Goal: Task Accomplishment & Management: Manage account settings

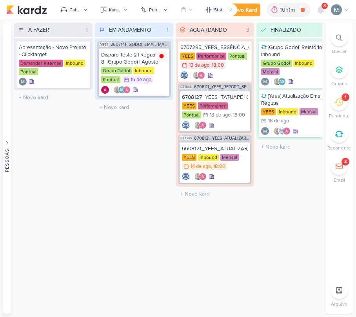
click at [334, 103] on icon at bounding box center [338, 102] width 9 height 9
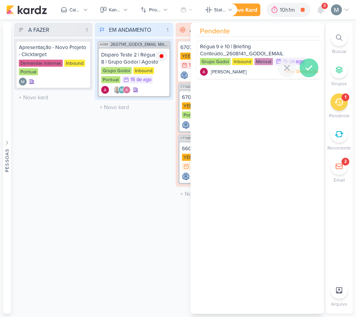
click at [308, 68] on icon at bounding box center [308, 67] width 9 height 9
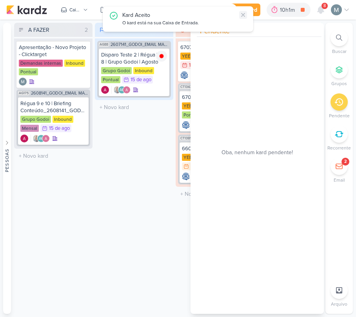
click at [242, 12] on icon at bounding box center [243, 15] width 6 height 6
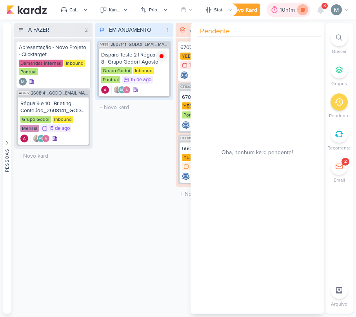
click at [302, 8] on icon at bounding box center [302, 10] width 4 height 4
click at [322, 10] on icon at bounding box center [320, 9] width 6 height 7
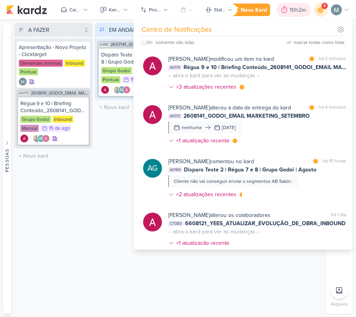
click at [281, 9] on icon at bounding box center [284, 9] width 6 height 7
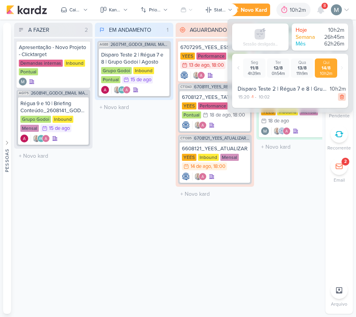
click at [339, 98] on icon at bounding box center [341, 96] width 5 height 5
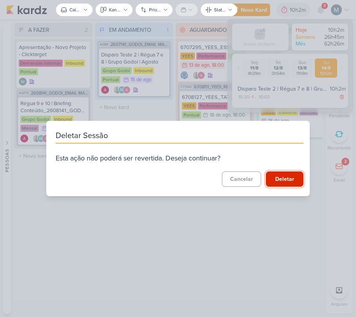
click at [281, 177] on button "Deletar" at bounding box center [285, 178] width 38 height 15
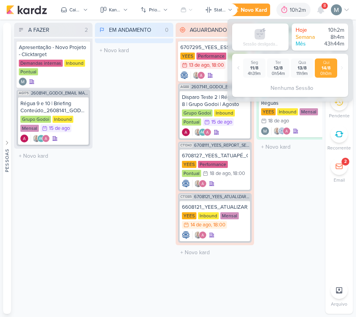
click at [98, 174] on div "EM ANDAMENTO 0 Mover Para Esquerda Mover Para Direita Deletar O título do kard …" at bounding box center [134, 168] width 78 height 291
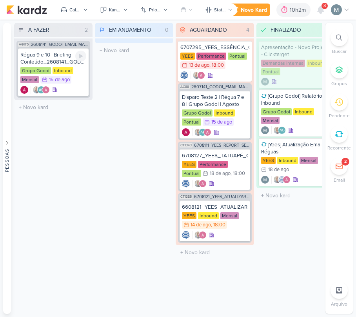
scroll to position [0, 5]
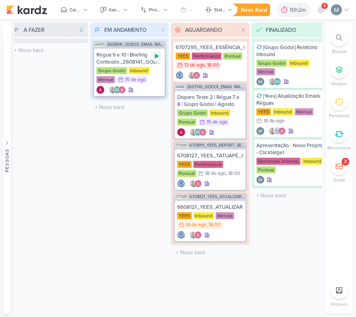
click at [158, 54] on icon at bounding box center [157, 56] width 6 height 6
click at [131, 54] on div "Régua 9 e 10 | Briefing Conteúdo_2608141_GODOI_EMAIL MARKETING_SETEMBRO" at bounding box center [129, 58] width 66 height 14
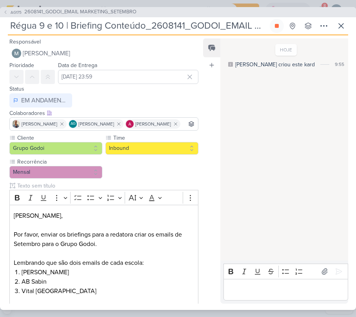
click at [152, 27] on input "Régua 9 e 10 | Briefing Conteúdo_2608141_GODOI_EMAIL MARKETING_SETEMBRO" at bounding box center [138, 26] width 260 height 14
click at [266, 273] on button "Strikethrough" at bounding box center [271, 271] width 12 height 12
drag, startPoint x: 276, startPoint y: 286, endPoint x: 286, endPoint y: 309, distance: 25.8
click at [278, 286] on p "Editor editing area: main" at bounding box center [285, 288] width 116 height 9
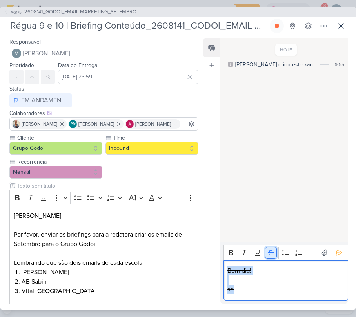
click at [271, 257] on button "Strikethrough" at bounding box center [271, 252] width 12 height 12
click at [262, 284] on p "Editor editing area: main" at bounding box center [285, 279] width 116 height 9
click at [242, 289] on p "se" at bounding box center [285, 288] width 116 height 9
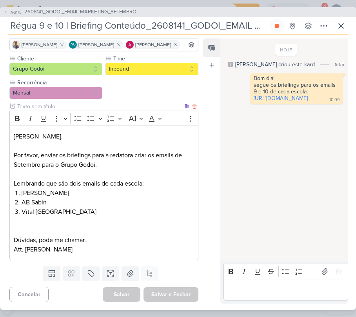
scroll to position [91, 0]
click at [274, 25] on icon at bounding box center [276, 26] width 6 height 6
click at [342, 27] on icon at bounding box center [340, 25] width 9 height 9
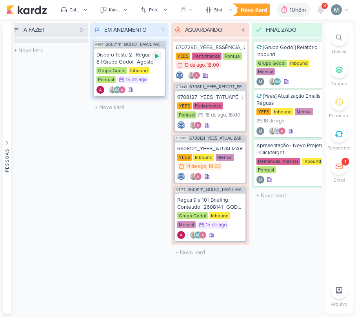
click at [157, 59] on div at bounding box center [156, 56] width 11 height 11
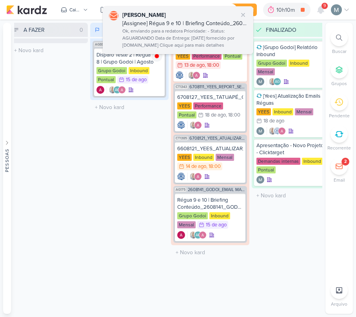
click at [157, 33] on div "Ok, enviando para a redatora Prioridade: - Status: AGUARDANDO Data de Entrega: …" at bounding box center [184, 38] width 125 height 22
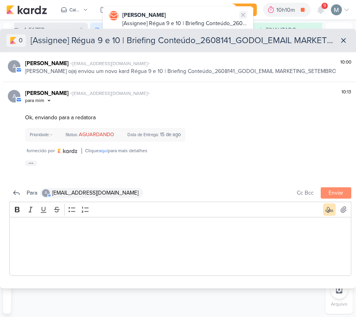
click at [244, 14] on icon at bounding box center [243, 15] width 6 height 6
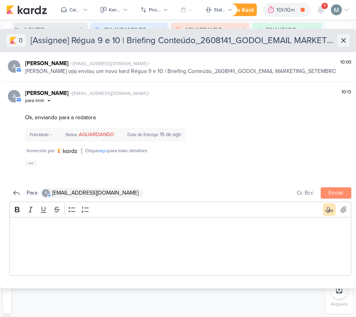
click at [337, 38] on button at bounding box center [343, 40] width 13 height 13
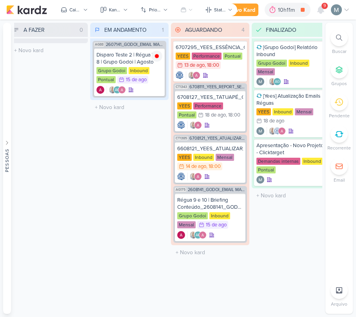
click at [323, 6] on span "9" at bounding box center [324, 6] width 2 height 6
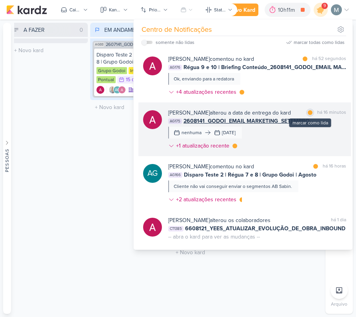
click at [308, 110] on div at bounding box center [310, 112] width 5 height 5
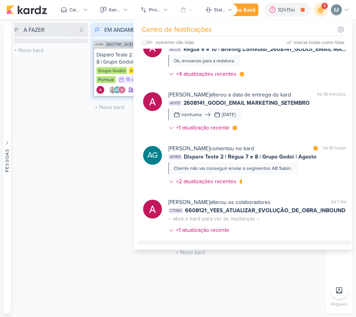
scroll to position [0, 0]
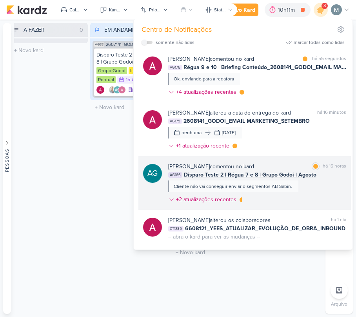
click at [298, 179] on div "Aline Gimenez Graciano comentou no kard marcar como lida há 16 horas AG166 Disp…" at bounding box center [257, 184] width 178 height 44
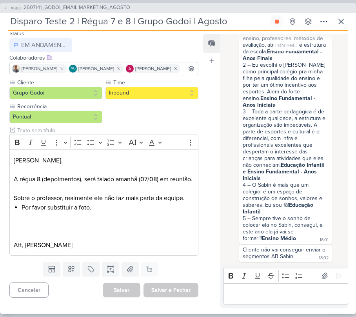
scroll to position [582, 0]
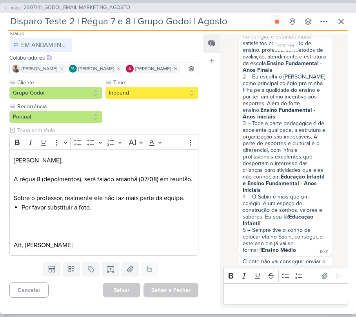
click at [293, 120] on div "2 – Eu escolhi o Sabin como principal colégio pra minha filha pela qualidade do…" at bounding box center [284, 96] width 85 height 47
click at [287, 73] on strong "Ensino Fundamental - Anos Finais" at bounding box center [282, 66] width 81 height 13
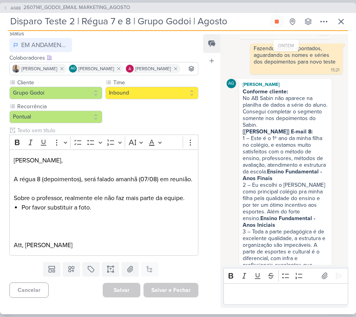
scroll to position [425, 0]
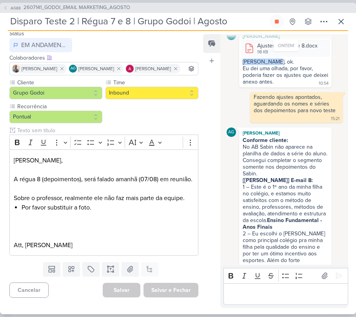
drag, startPoint x: 282, startPoint y: 133, endPoint x: 285, endPoint y: 136, distance: 4.2
click at [285, 87] on div "AG Aline Gimenez Graciano Ajustes e-mail 7 e 8.docx 98 KB Adicionar ao Kard Bai…" at bounding box center [285, 59] width 92 height 57
click at [280, 50] on div "Ajustes e-mail 7 e 8.docx" at bounding box center [287, 46] width 60 height 8
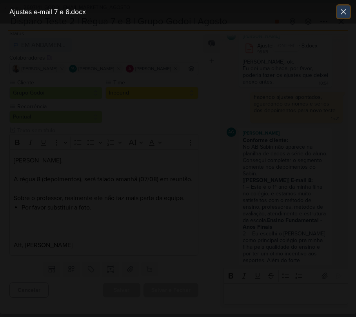
click at [340, 9] on icon at bounding box center [342, 11] width 9 height 9
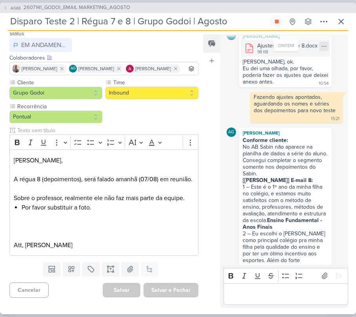
click at [319, 51] on div at bounding box center [323, 46] width 9 height 9
click at [284, 151] on div "Baixar" at bounding box center [283, 151] width 15 height 8
click at [339, 24] on icon at bounding box center [340, 21] width 9 height 9
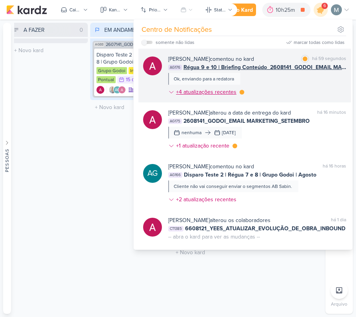
click at [241, 91] on div at bounding box center [241, 92] width 5 height 5
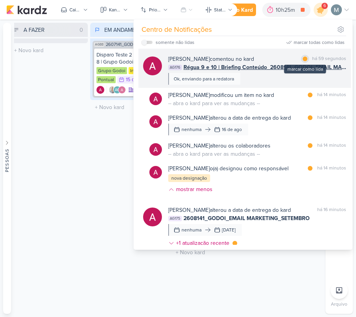
click at [302, 58] on div at bounding box center [304, 58] width 5 height 5
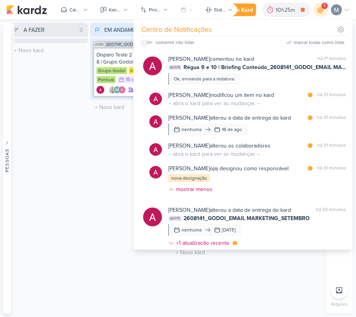
click at [146, 42] on input "checkbox" at bounding box center [143, 42] width 5 height 5
checkbox input "true"
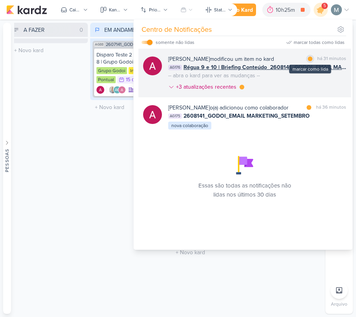
click at [309, 58] on div at bounding box center [310, 58] width 5 height 5
click at [208, 89] on div "+3 atualizações recentes" at bounding box center [207, 87] width 62 height 8
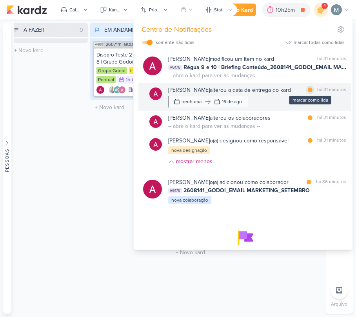
click at [309, 90] on div at bounding box center [310, 89] width 5 height 5
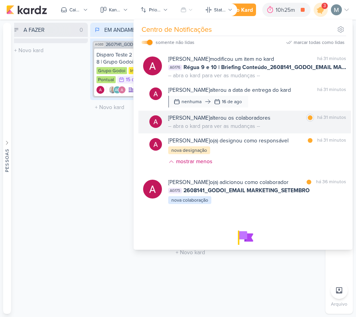
click at [306, 122] on div "Alessandra Gomes alterou os colaboradores marcar como lida há 31 minutos -- abr…" at bounding box center [257, 122] width 178 height 16
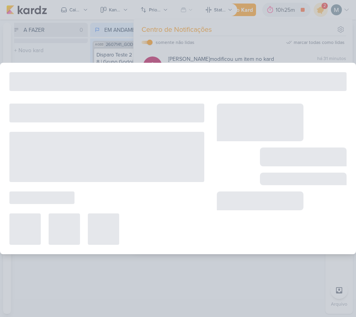
click at [317, 42] on div at bounding box center [178, 158] width 356 height 317
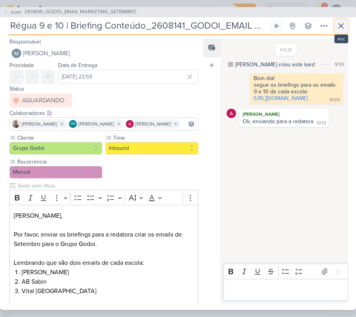
click at [334, 30] on button at bounding box center [341, 26] width 14 height 14
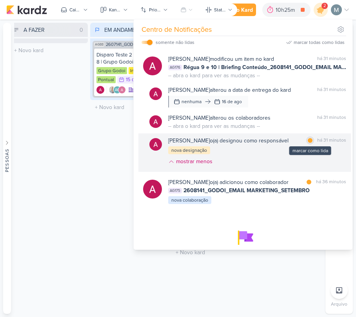
click at [308, 139] on div at bounding box center [310, 140] width 5 height 5
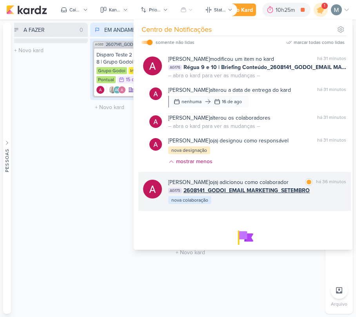
click at [280, 192] on span "2608141_GODOI_EMAIL MARKETING_SETEMBRO" at bounding box center [246, 190] width 126 height 8
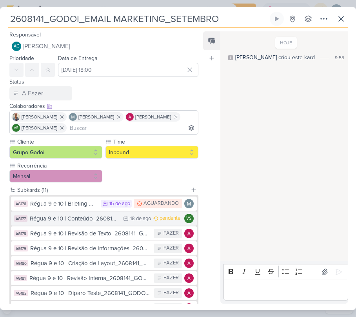
scroll to position [52, 0]
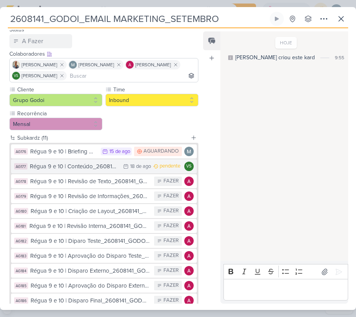
click at [99, 167] on div "Régua 9 e 10 | Conteúdo_2608141_GODOI_EMAIL MARKETING_SETEMBRO" at bounding box center [74, 166] width 89 height 9
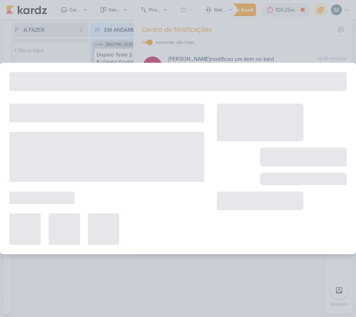
type input "Régua 9 e 10 | Conteúdo_2608141_GODOI_EMAIL MARKETING_SETEMBRO"
type input "18 de agosto de 2025 às 23:59"
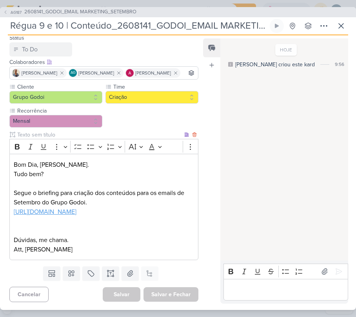
scroll to position [82, 0]
click at [337, 27] on icon at bounding box center [340, 25] width 9 height 9
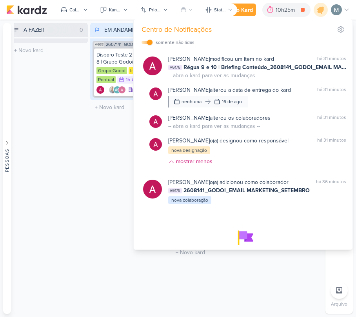
click at [45, 194] on div "A FAZER 0 Mover Para Esquerda Mover Para Direita Deletar O título do kard deve …" at bounding box center [48, 168] width 78 height 291
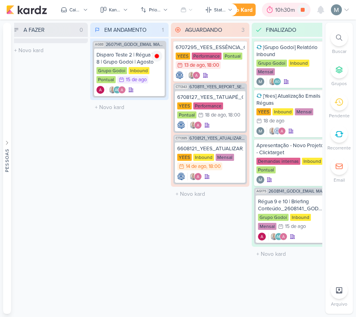
click at [289, 6] on div "10h30m" at bounding box center [286, 10] width 22 height 8
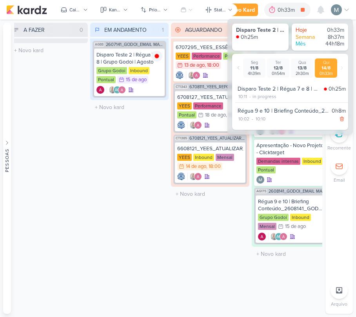
click at [18, 309] on div "A FAZER 0 Mover Para Esquerda Mover Para Direita Deletar O título do kard deve …" at bounding box center [48, 168] width 78 height 291
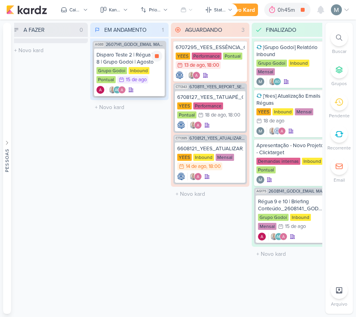
click at [136, 79] on div "15 de ago" at bounding box center [136, 79] width 21 height 5
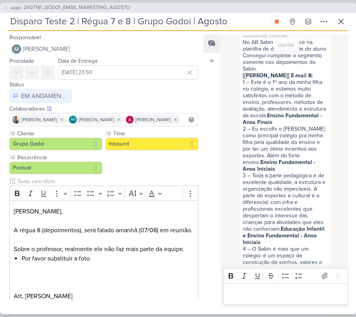
scroll to position [634, 0]
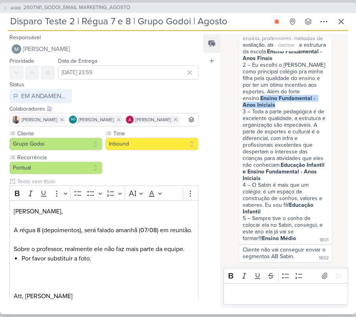
drag, startPoint x: 242, startPoint y: 146, endPoint x: 272, endPoint y: 154, distance: 31.1
click at [272, 108] on div "2 – Eu escolhi o Sabin como principal colégio pra minha filha pela qualidade do…" at bounding box center [284, 85] width 85 height 47
click at [261, 108] on div "2 – Eu escolhi o Sabin como principal colégio pra minha filha pela qualidade do…" at bounding box center [284, 85] width 85 height 47
click at [257, 108] on strong "Ensino Fundamental - Anos Iniciais" at bounding box center [279, 101] width 74 height 13
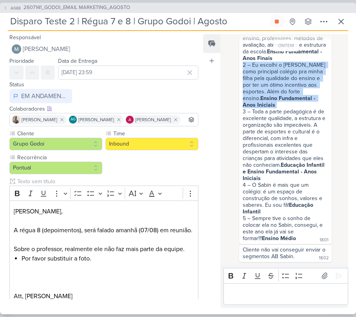
click at [257, 108] on strong "Ensino Fundamental - Anos Iniciais" at bounding box center [279, 101] width 74 height 13
click at [251, 108] on strong "Ensino Fundamental - Anos Iniciais" at bounding box center [279, 101] width 74 height 13
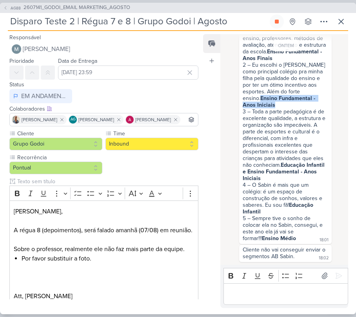
drag, startPoint x: 242, startPoint y: 148, endPoint x: 280, endPoint y: 151, distance: 38.1
click at [280, 108] on div "2 – Eu escolhi o Sabin como principal colégio pra minha filha pela qualidade do…" at bounding box center [284, 85] width 85 height 47
copy strong "Ensino Fundamental - Anos Iniciais"
click at [265, 170] on div "3 – Toda a parte pedagógica é de excelente qualidade, a estrutura e organização…" at bounding box center [284, 144] width 85 height 73
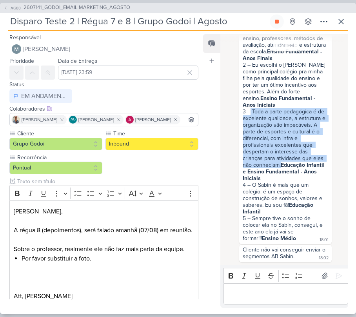
drag, startPoint x: 250, startPoint y: 159, endPoint x: 280, endPoint y: 215, distance: 63.6
click at [280, 181] on div "3 – Toda a parte pedagógica é de excelente qualidade, a estrutura e organização…" at bounding box center [284, 144] width 85 height 73
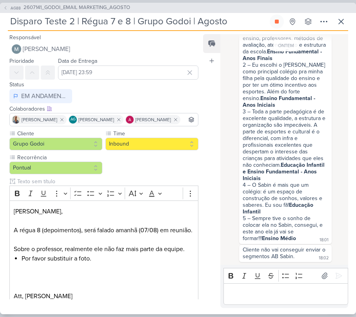
click at [259, 168] on strong "Educação Infantil e Ensino Fundamental - Anos Iniciais" at bounding box center [283, 171] width 83 height 20
drag, startPoint x: 254, startPoint y: 182, endPoint x: 290, endPoint y: 201, distance: 41.0
click at [290, 201] on div "4 – O Sabin é mais que um colégio: é um espaço de construção de sonhos, valores…" at bounding box center [284, 197] width 85 height 33
click at [270, 209] on div "4 – O Sabin é mais que um colégio: é um espaço de construção de sonhos, valores…" at bounding box center [284, 197] width 85 height 33
drag, startPoint x: 252, startPoint y: 217, endPoint x: 316, endPoint y: 231, distance: 65.1
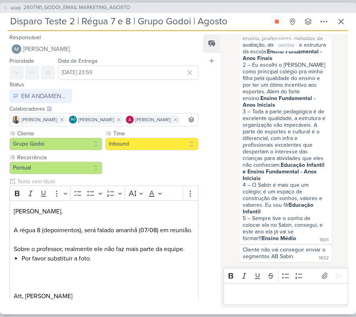
click at [316, 231] on div "Conforme cliente: No AB Sabin não aparece na planilha de dados a série do aluno…" at bounding box center [285, 105] width 89 height 274
copy div "Sempre tive o sonho de colocar ela no Sabin, consegui, e este ano ela já vai se…"
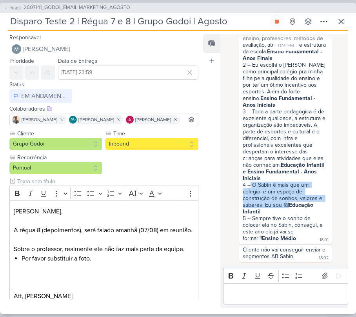
drag, startPoint x: 250, startPoint y: 182, endPoint x: 288, endPoint y: 201, distance: 42.2
click at [288, 201] on div "4 – O Sabin é mais que um colégio: é um espaço de construção de sonhos, valores…" at bounding box center [284, 197] width 85 height 33
copy div "O Sabin é mais que um colégio: é um espaço de construção de sonhos, valores e s…"
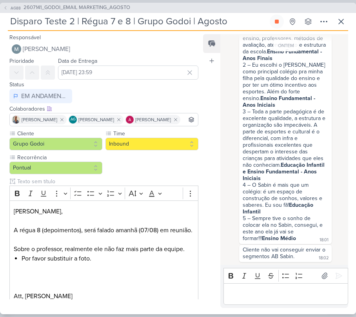
click at [248, 151] on div "3 – Toda a parte pedagógica é de excelente qualidade, a estrutura e organização…" at bounding box center [284, 144] width 85 height 73
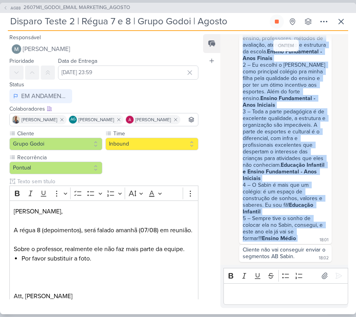
drag, startPoint x: 241, startPoint y: 107, endPoint x: 292, endPoint y: 241, distance: 142.6
click at [292, 241] on div "Conforme cliente: No AB Sabin não aparece na planilha de dados a série do aluno…" at bounding box center [285, 105] width 89 height 274
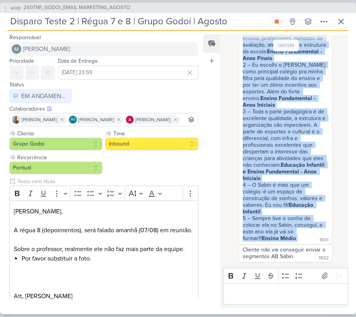
copy div "[ALBERT SABIN] E-mail 8: 1 – Este é o 1º ano da minha filha no colégio, e estam…"
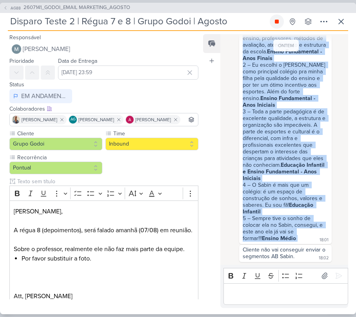
click at [274, 24] on icon at bounding box center [276, 21] width 6 height 6
click at [274, 16] on button at bounding box center [277, 21] width 14 height 14
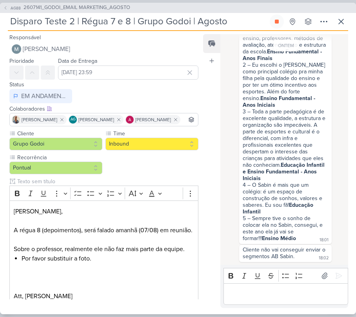
click at [265, 291] on p "Editor editing area: main" at bounding box center [285, 293] width 116 height 9
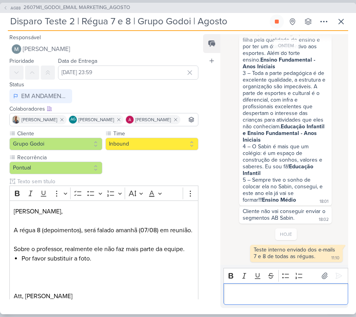
scroll to position [725, 0]
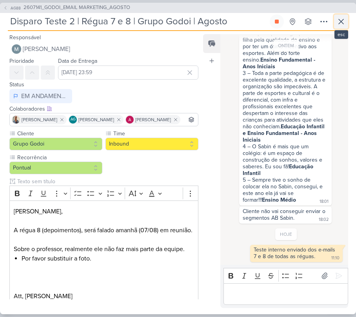
click at [341, 24] on icon at bounding box center [340, 21] width 9 height 9
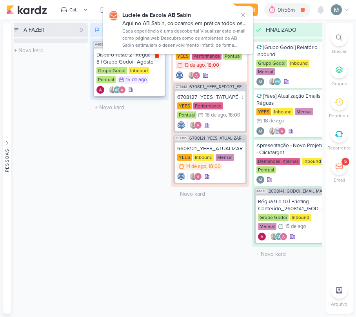
click at [157, 56] on icon at bounding box center [157, 56] width 4 height 4
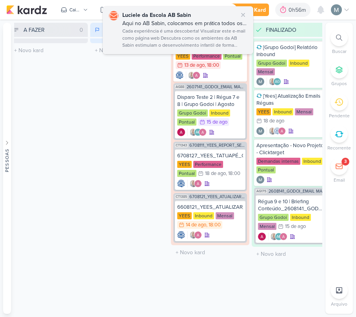
click at [243, 9] on div "Luciele da Escola AB Sabin Aqui no AB Sabin, colocamos em prática todos os conc…" at bounding box center [178, 30] width 150 height 48
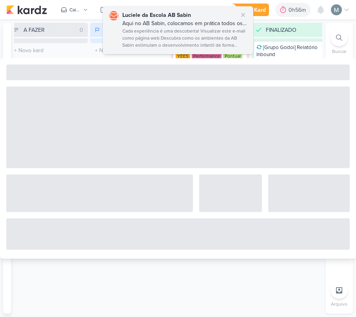
click at [241, 19] on div "Aqui no AB Sabin, colocamos em prática todos os conceitos aprendidos em aula." at bounding box center [184, 23] width 125 height 8
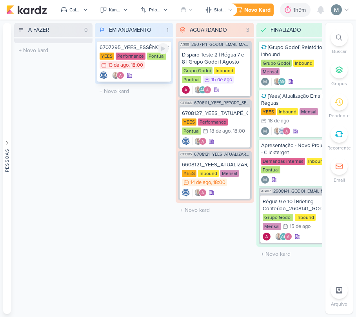
click at [118, 73] on img at bounding box center [120, 75] width 8 height 8
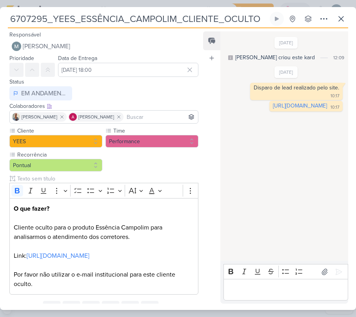
click at [311, 295] on div "Editor editing area: main" at bounding box center [285, 290] width 125 height 22
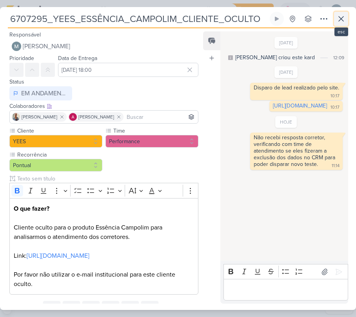
click at [334, 18] on button at bounding box center [341, 19] width 14 height 14
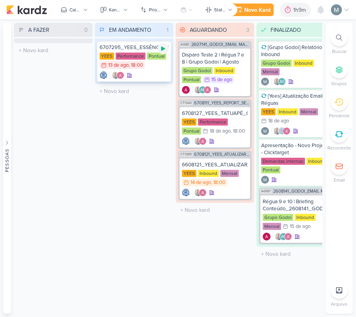
click at [165, 46] on icon at bounding box center [163, 48] width 6 height 6
click at [223, 168] on div "6608121_YEES_ATUALIZAR_EVOLUÇÃO_DE_OBRA_INBOUND YEES Inbound Mensal 14/8 14 de …" at bounding box center [214, 178] width 71 height 41
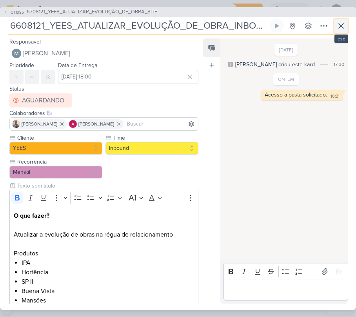
click at [338, 33] on button at bounding box center [341, 26] width 14 height 14
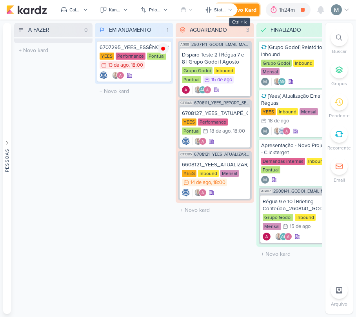
click at [249, 8] on div "Novo Kard" at bounding box center [243, 10] width 26 height 8
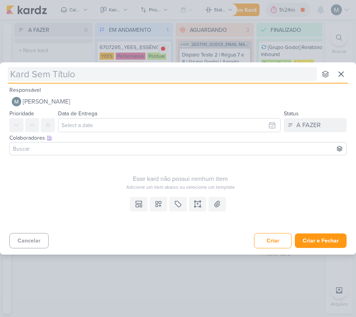
click at [85, 70] on input "text" at bounding box center [162, 74] width 309 height 14
type input "´["
type input "´"
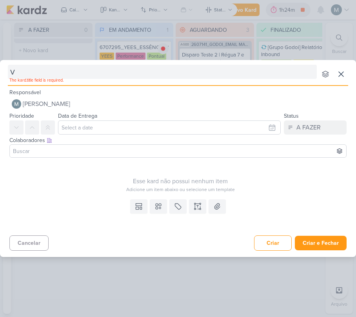
type input "v"
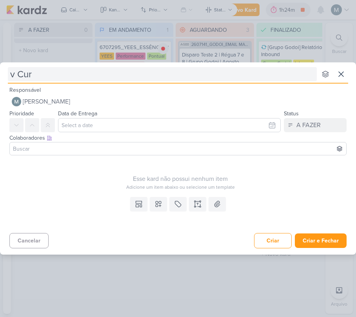
type input "v Cury"
type input "Cury"
type input "Cury -"
type input "Cury - Pro"
type input "Cury - Projeto Reenga"
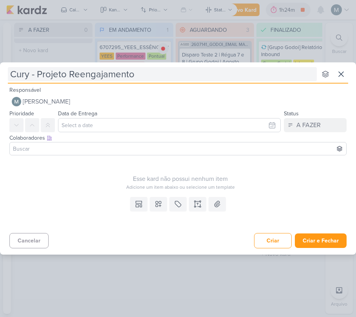
type input "Cury - Projeto Reengajamento"
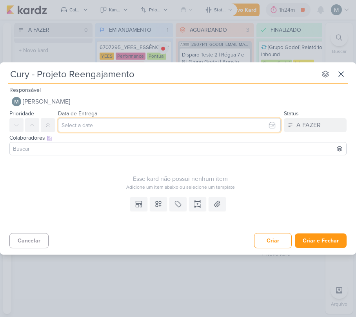
click at [62, 122] on input "text" at bounding box center [169, 125] width 223 height 14
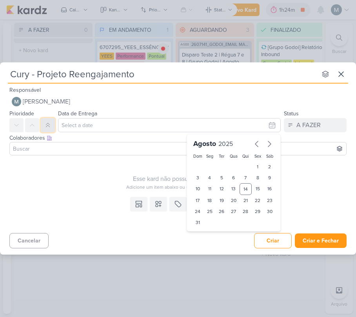
click at [49, 125] on icon at bounding box center [48, 125] width 4 height 4
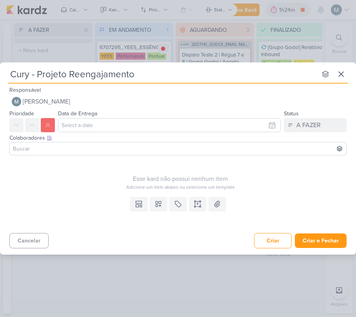
click at [72, 166] on div "Esse kard não possui nenhum item Adicione um item abaixo ou selecione um templa…" at bounding box center [180, 174] width 342 height 32
click at [57, 147] on input at bounding box center [177, 148] width 333 height 9
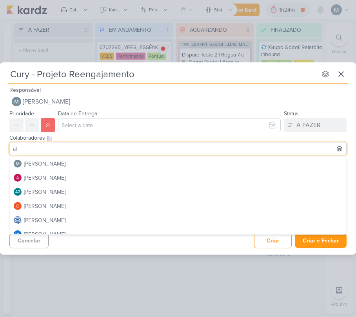
type input "ale"
type input "iara"
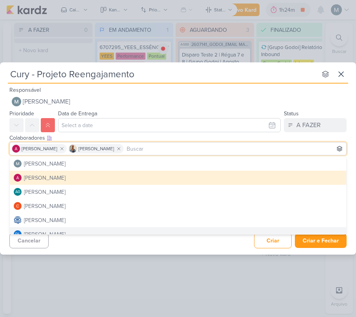
click at [177, 240] on div "Cancelar Criar Criar e Fechar Ctrl + Enter" at bounding box center [178, 240] width 356 height 20
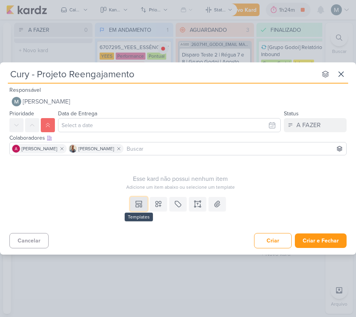
click at [138, 206] on icon at bounding box center [139, 204] width 8 height 8
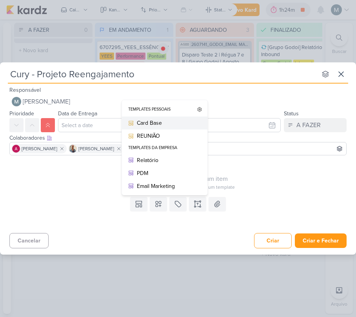
click at [152, 126] on div "Card Base" at bounding box center [167, 123] width 61 height 8
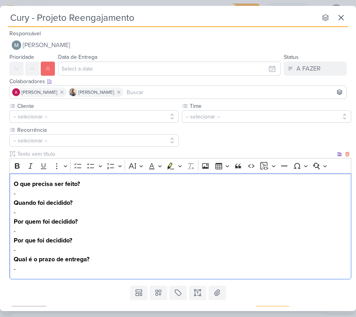
drag, startPoint x: 13, startPoint y: 196, endPoint x: 19, endPoint y: 196, distance: 6.7
click at [19, 196] on div "O que precisa ser feito? - Quando foi decidido? - Por quem foi decidido? - Por …" at bounding box center [180, 226] width 342 height 106
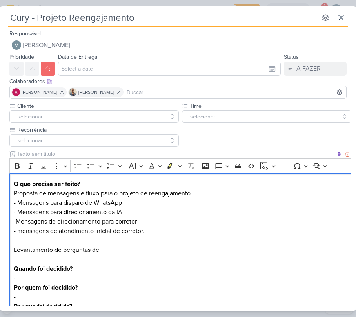
click at [14, 218] on p "O que precisa ser feito? Proposta de mensagens e fluxo para o projeto de reenga…" at bounding box center [180, 249] width 333 height 141
click at [15, 218] on p "O que precisa ser feito? Proposta de mensagens e fluxo para o projeto de reenga…" at bounding box center [180, 249] width 333 height 141
click at [16, 221] on p "O que precisa ser feito? Proposta de mensagens e fluxo para o projeto de reenga…" at bounding box center [180, 249] width 333 height 141
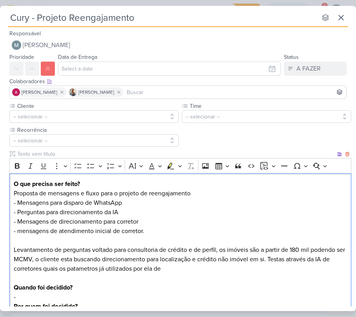
drag, startPoint x: 88, startPoint y: 271, endPoint x: 52, endPoint y: 248, distance: 43.1
click at [52, 248] on p "O que precisa ser feito? Proposta de mensagens e fluxo para o projeto de reenga…" at bounding box center [180, 259] width 333 height 160
click at [71, 257] on p "O que precisa ser feito? Proposta de mensagens e fluxo para o projeto de reenga…" at bounding box center [180, 259] width 333 height 160
click at [0, 0] on lt-span "est á" at bounding box center [0, 0] width 0 height 0
click at [95, 268] on p "O que precisa ser feito? Proposta de mensagens e fluxo para o projeto de reenga…" at bounding box center [180, 259] width 333 height 160
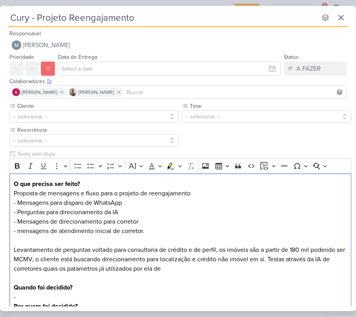
click at [0, 0] on lt-span "pa râ metros" at bounding box center [0, 0] width 0 height 0
click at [187, 265] on p "O que precisa ser feito? Proposta de mensagens e fluxo para o projeto de reenga…" at bounding box center [180, 259] width 333 height 160
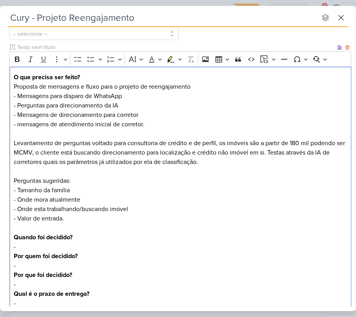
scroll to position [158, 0]
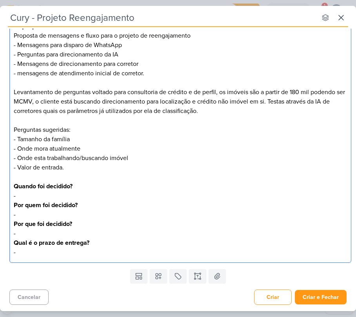
drag, startPoint x: 23, startPoint y: 197, endPoint x: 10, endPoint y: 197, distance: 12.5
click at [10, 197] on div "O que precisa ser feito? Proposta de mensagens e fluxo para o projeto de reenga…" at bounding box center [180, 139] width 342 height 247
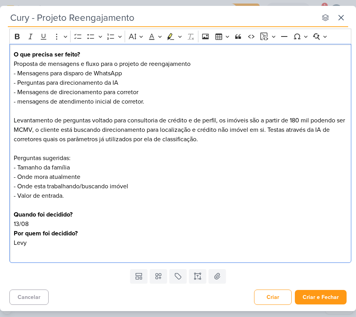
scroll to position [130, 0]
click at [37, 223] on p "O que precisa ser feito? Proposta de mensagens e fluxo para o projeto de reenga…" at bounding box center [180, 153] width 333 height 207
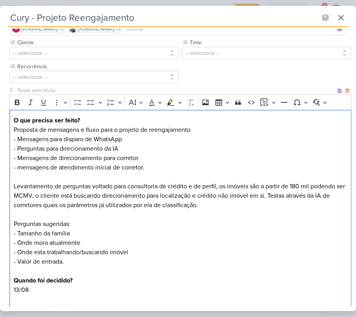
scroll to position [0, 0]
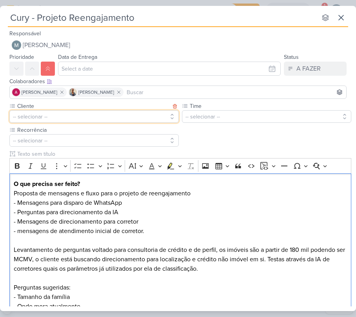
click at [104, 118] on button "-- selecionar --" at bounding box center [93, 116] width 169 height 13
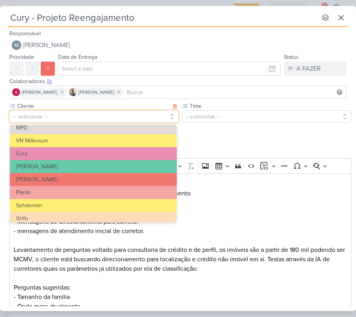
scroll to position [101, 0]
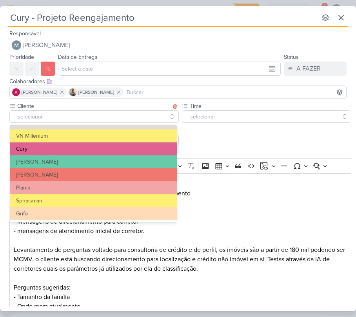
click at [32, 154] on button "Cury" at bounding box center [93, 148] width 167 height 13
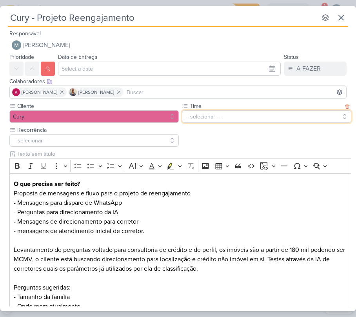
click at [228, 118] on button "-- selecionar --" at bounding box center [266, 116] width 169 height 13
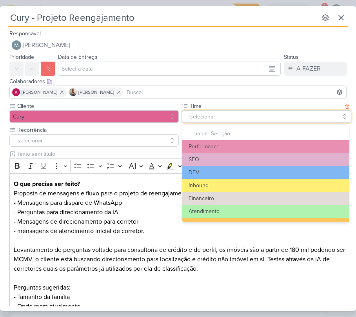
scroll to position [89, 0]
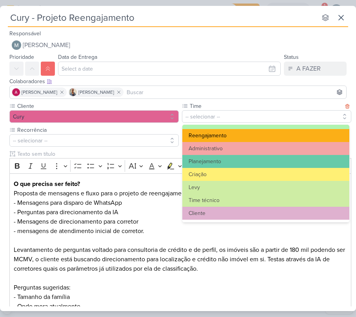
click at [207, 134] on button "Reengajamento" at bounding box center [265, 135] width 167 height 13
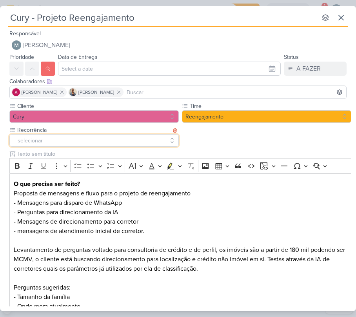
click at [153, 138] on button "-- selecionar --" at bounding box center [93, 140] width 169 height 13
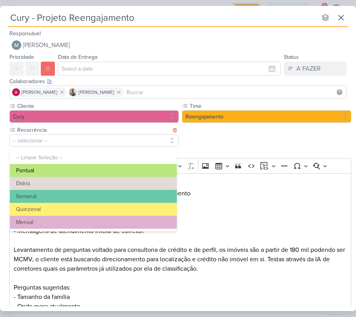
click at [24, 176] on button "Pontual" at bounding box center [93, 170] width 167 height 13
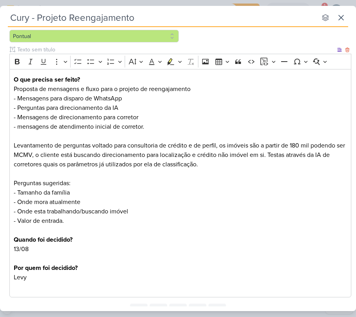
scroll to position [139, 0]
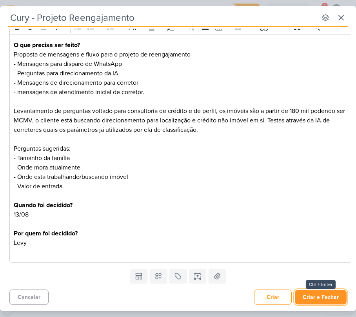
click at [322, 293] on button "Criar e Fechar" at bounding box center [321, 296] width 52 height 14
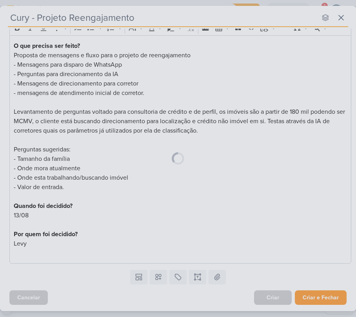
scroll to position [139, 0]
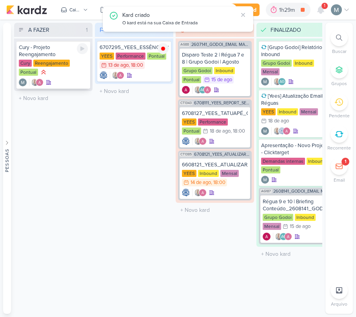
click at [67, 50] on div "Cury - Projeto Reengajamento" at bounding box center [53, 51] width 69 height 14
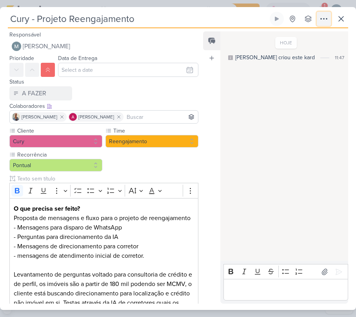
click at [317, 20] on button at bounding box center [324, 19] width 14 height 14
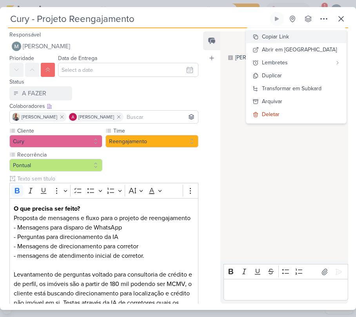
click at [289, 38] on div "Copiar Link" at bounding box center [275, 37] width 27 height 8
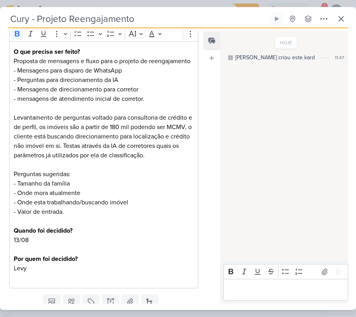
scroll to position [195, 0]
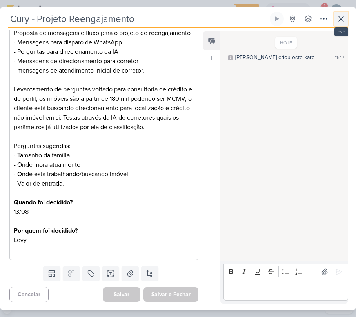
click at [336, 16] on icon at bounding box center [340, 18] width 9 height 9
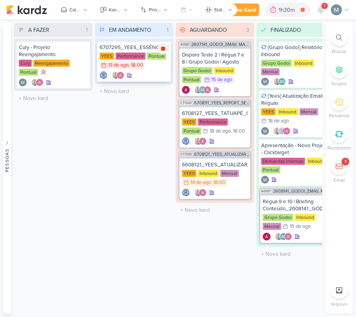
click at [160, 51] on icon at bounding box center [163, 48] width 6 height 6
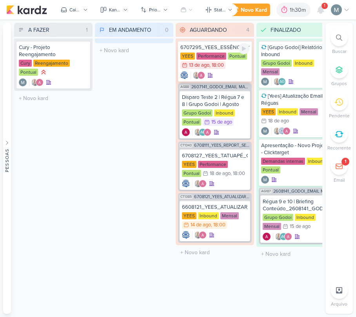
click at [231, 74] on div at bounding box center [214, 75] width 69 height 8
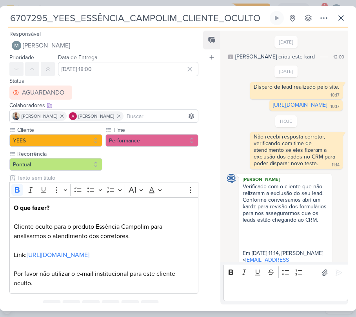
scroll to position [65, 0]
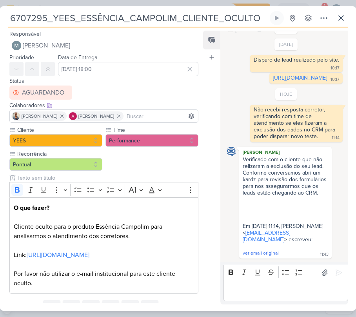
click at [256, 287] on p "Editor editing area: main" at bounding box center [285, 290] width 116 height 9
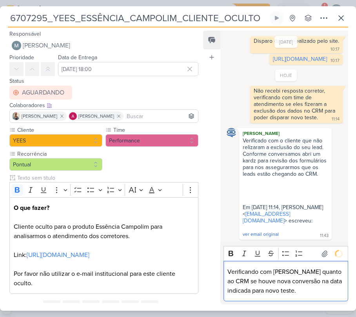
scroll to position [100, 0]
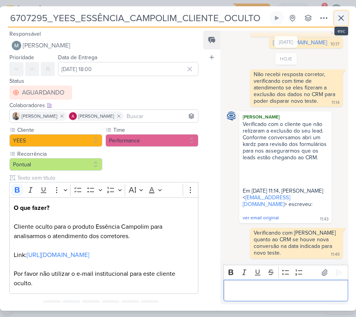
click at [345, 12] on button at bounding box center [341, 18] width 14 height 14
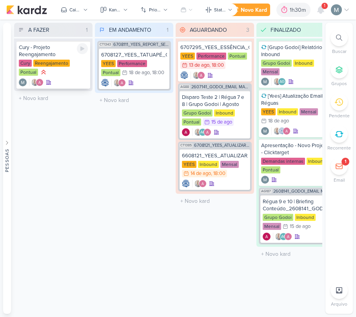
click at [50, 55] on div "Cury - Projeto Reengajamento" at bounding box center [53, 51] width 69 height 14
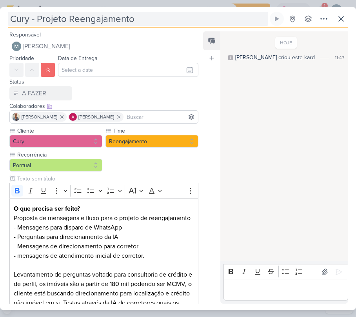
click at [61, 17] on input "Cury - Projeto Reengajamento" at bounding box center [138, 19] width 260 height 14
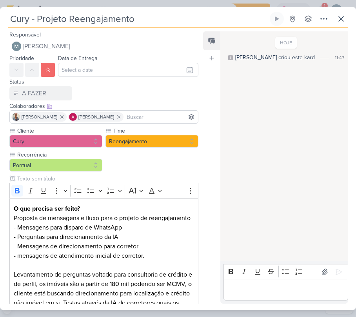
click at [61, 17] on input "Cury - Projeto Reengajamento" at bounding box center [138, 19] width 260 height 14
type input "Cury - Proposta meReengajamento"
type input "Cury - Proposta Reengajamento"
type input "Cury - Proposta MensaeReengajamento"
type input "Cury - Proposta MensaegReengajamento"
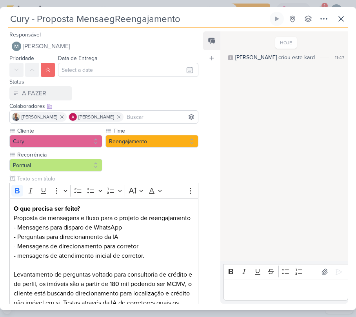
type input "Cury - Proposta MensaeReengajamento"
type input "Cury - Proposta MensagenReengajamento"
type input "Cury - Proposta Mensagens Reengajamento"
paste input "3608141"
type input "3608141 Cury - Proposta Mensagens Reengajamento"
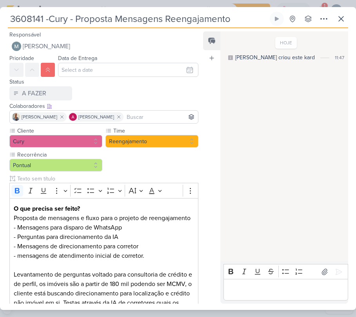
type input "3608141 - Cury - Proposta Mensagens Reengajamento"
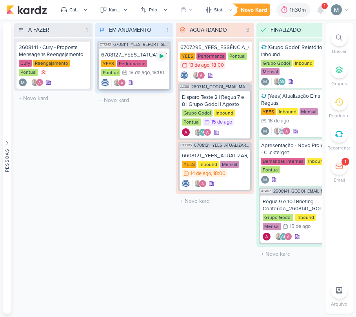
click at [163, 57] on icon at bounding box center [161, 56] width 6 height 6
click at [154, 79] on div at bounding box center [134, 83] width 66 height 8
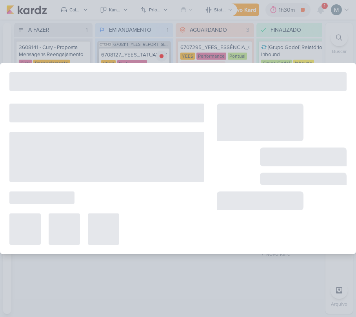
type input "6708127_YEES_TATUAPÉ_CLIENTE_OCULTO"
type input "18 de agosto de 2025 às 18:00"
